Goal: Information Seeking & Learning: Stay updated

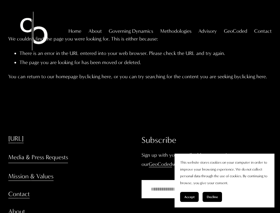
click at [237, 27] on span "GeoCoded" at bounding box center [235, 31] width 23 height 9
click at [0, 0] on span "GeoCoded - Weekly" at bounding box center [0, 0] width 0 height 0
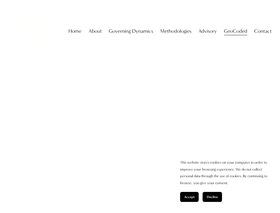
click at [214, 92] on h1 "GeoCoded: G7 Rare Earth Price Floors, Gulf SWFs Push AI Infrastructure, U.S. Pi…" at bounding box center [216, 92] width 110 height 88
click at [172, 146] on link "Read More" at bounding box center [172, 145] width 23 height 9
